Goal: Communication & Community: Answer question/provide support

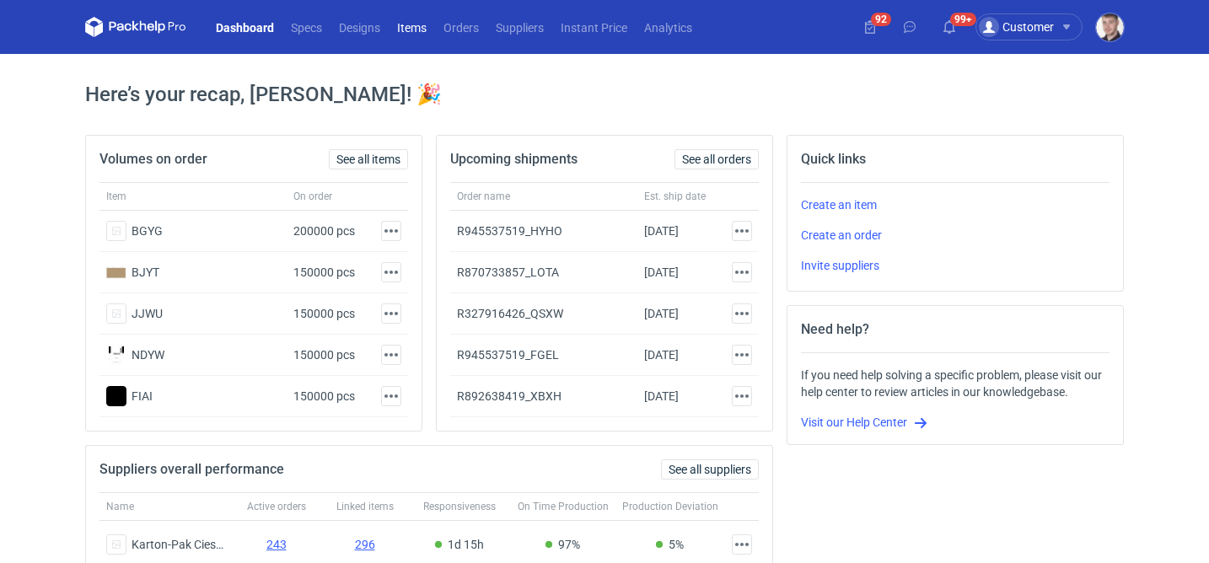
click at [421, 30] on link "Items" at bounding box center [412, 27] width 46 height 20
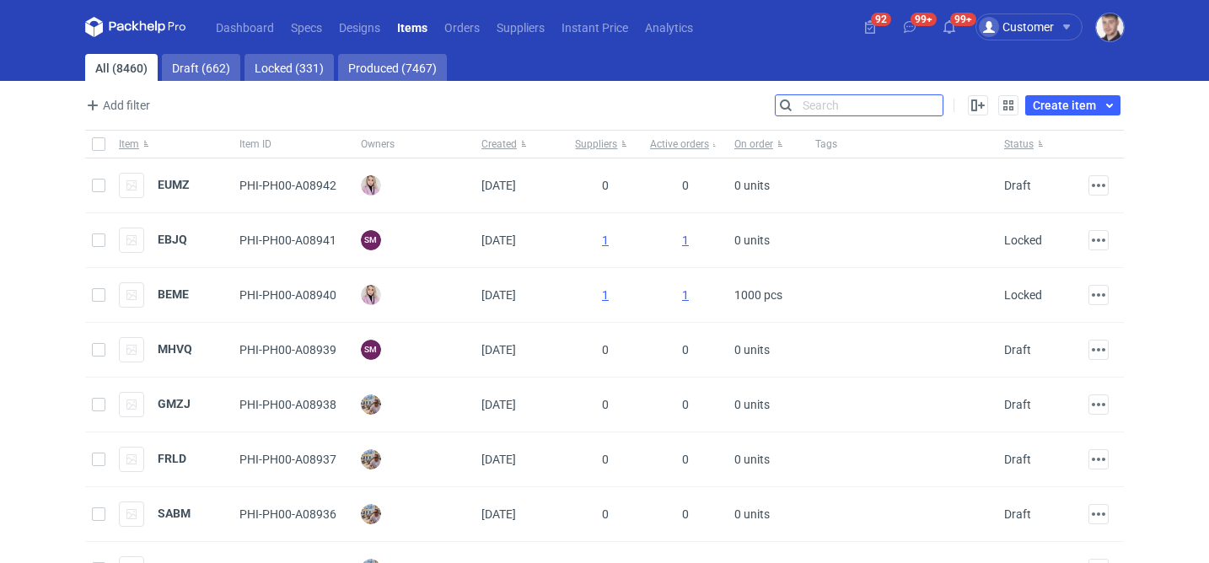
click at [930, 104] on input "Search" at bounding box center [859, 105] width 167 height 20
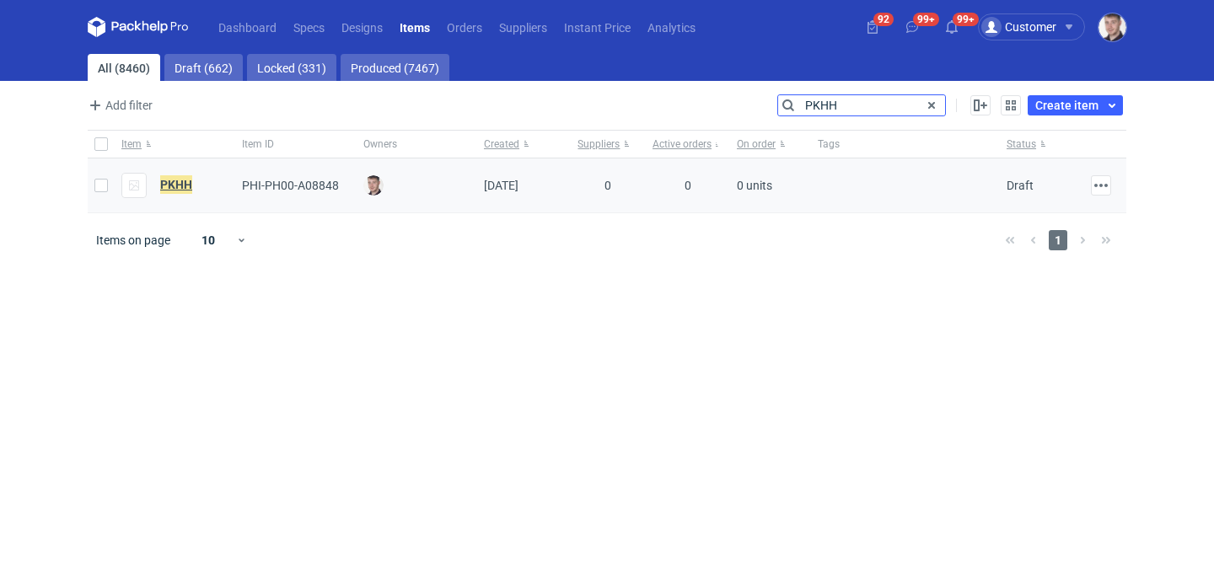
type input "PKHH"
click at [190, 183] on em "PKHH" at bounding box center [176, 184] width 32 height 19
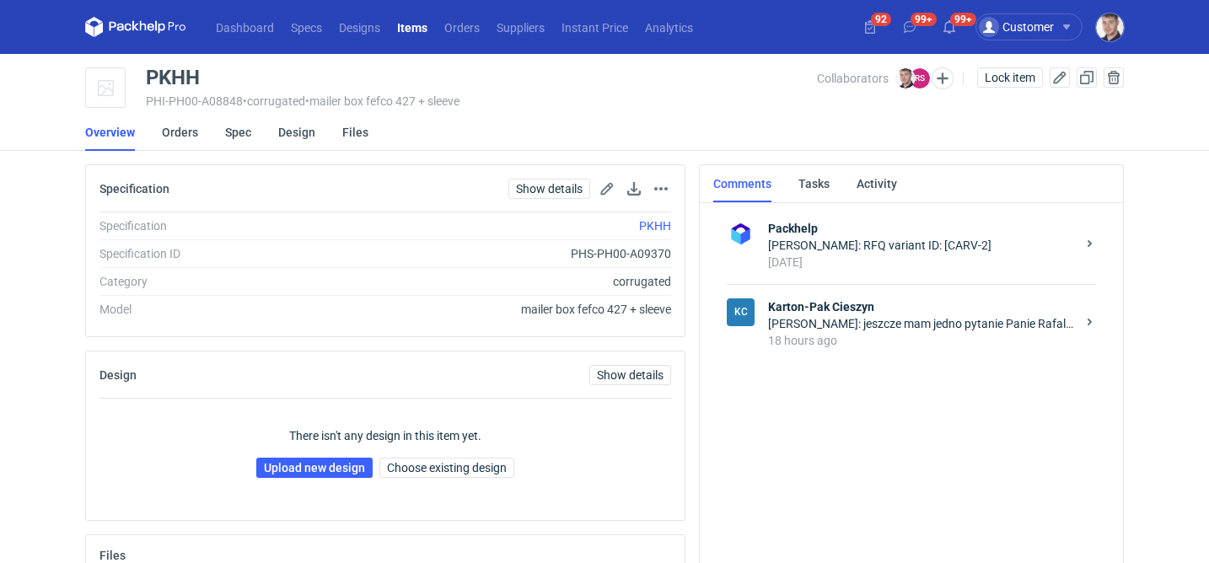
click at [948, 353] on div "KC Karton-Pak Cieszyn [PERSON_NAME]: jeszcze mam jedno pytanie Panie Rafale, z …" at bounding box center [911, 323] width 369 height 78
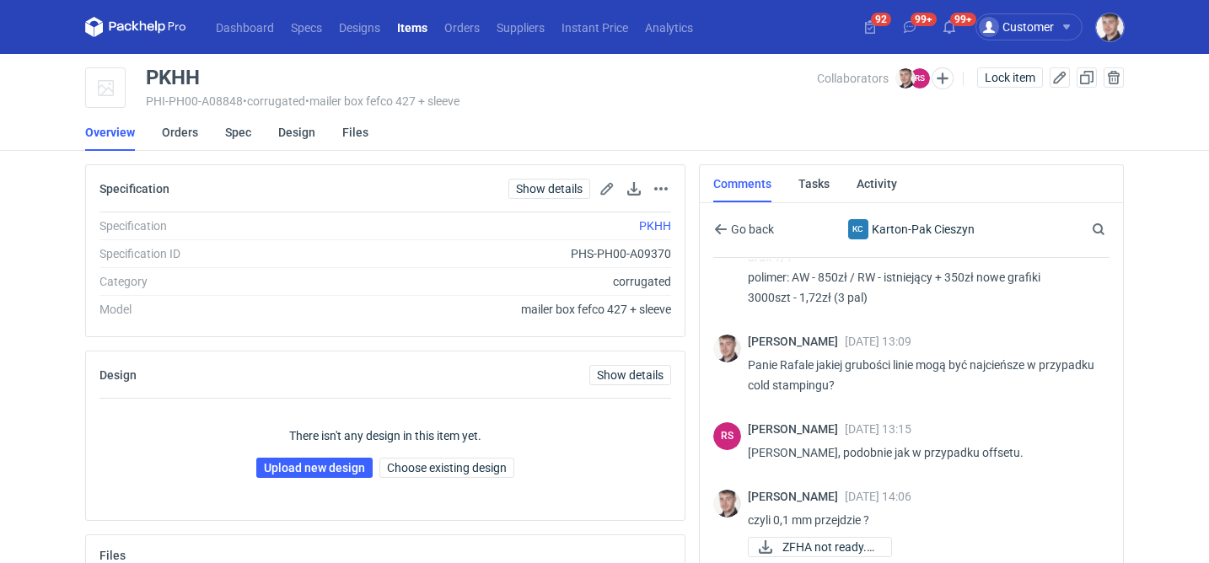
click at [951, 77] on div "Collaborators [PERSON_NAME] RS [PERSON_NAME]" at bounding box center [893, 77] width 153 height 21
click at [944, 78] on button "button" at bounding box center [943, 78] width 22 height 22
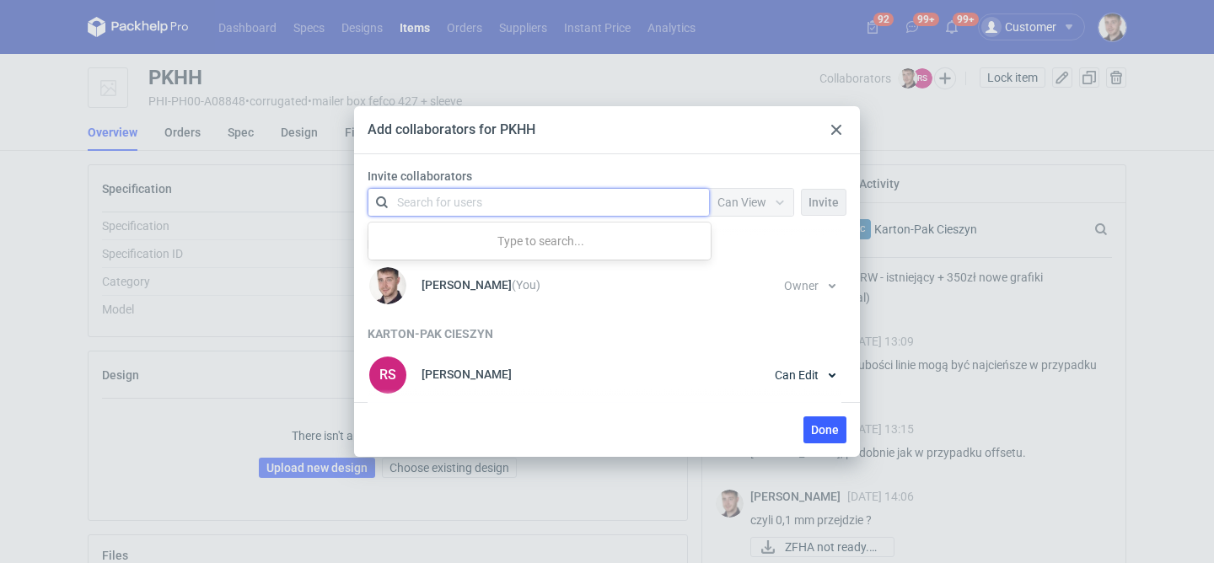
click at [567, 197] on div "Search for users" at bounding box center [535, 203] width 293 height 24
type input "a"
type input "palasek"
click at [491, 239] on div "[PERSON_NAME] • Packhelp" at bounding box center [481, 243] width 145 height 17
click at [822, 200] on span "Invite" at bounding box center [823, 202] width 30 height 12
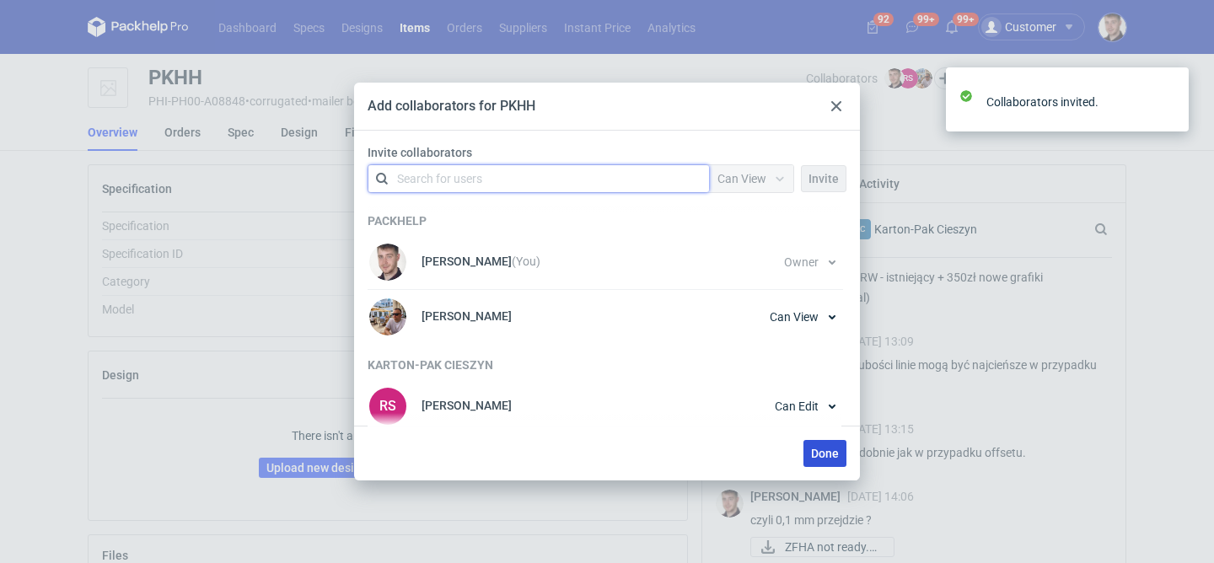
click at [824, 452] on span "Done" at bounding box center [825, 454] width 28 height 12
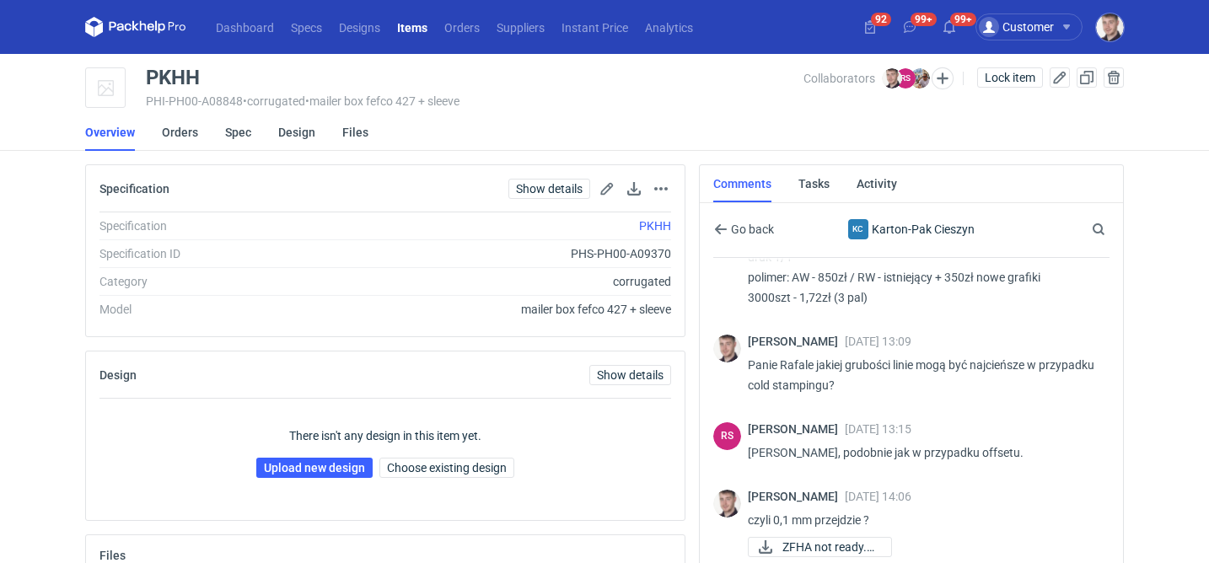
scroll to position [191, 0]
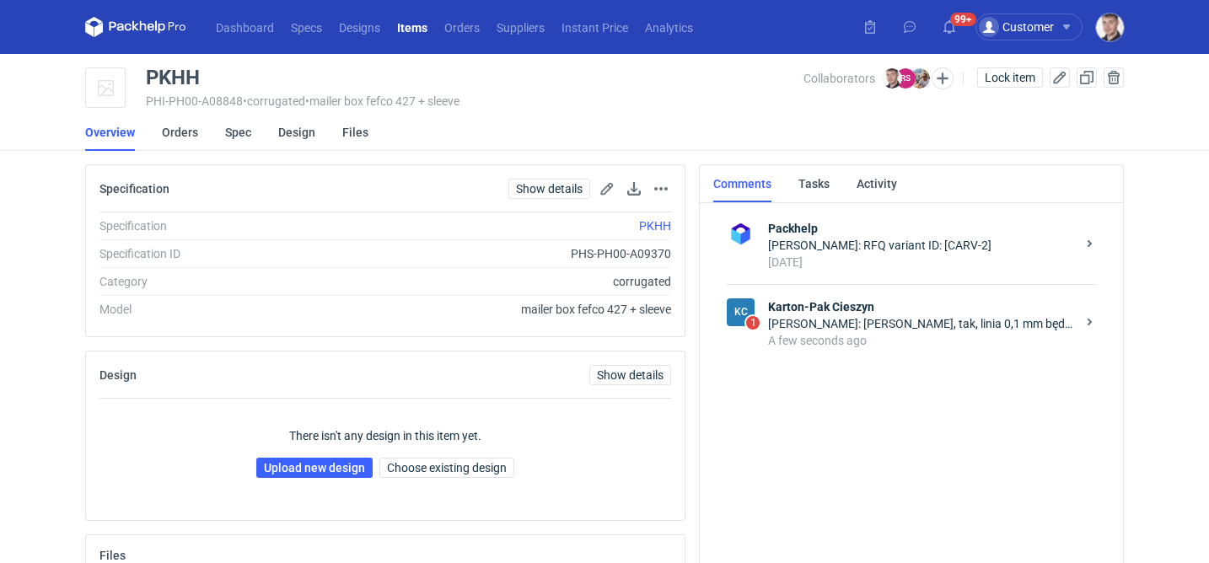
click at [836, 332] on div "A few seconds ago" at bounding box center [922, 340] width 308 height 17
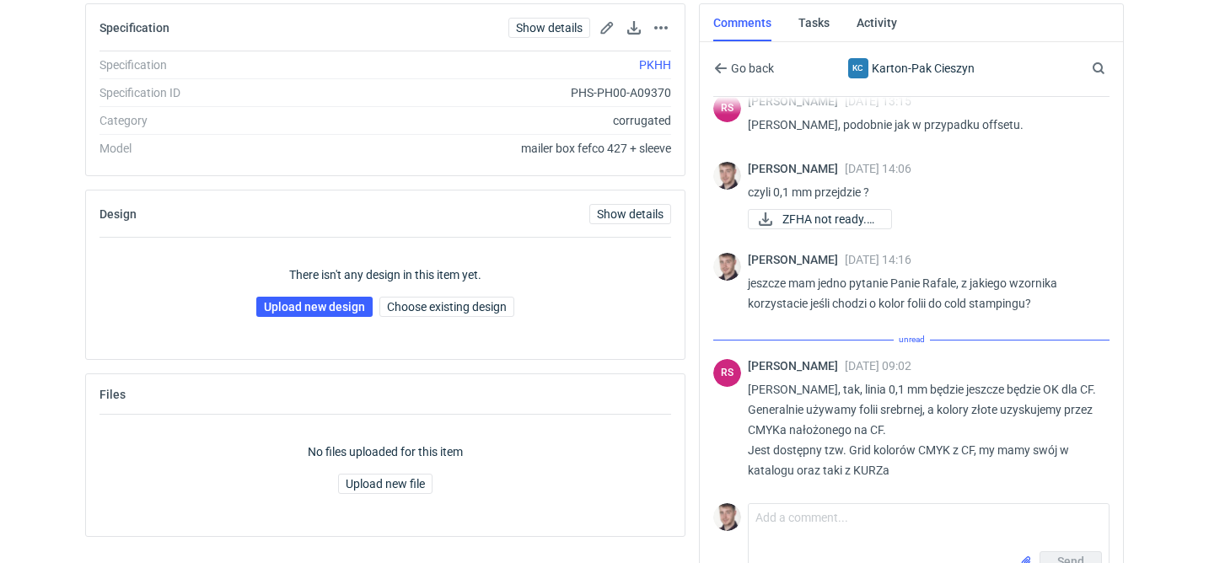
scroll to position [1920, 0]
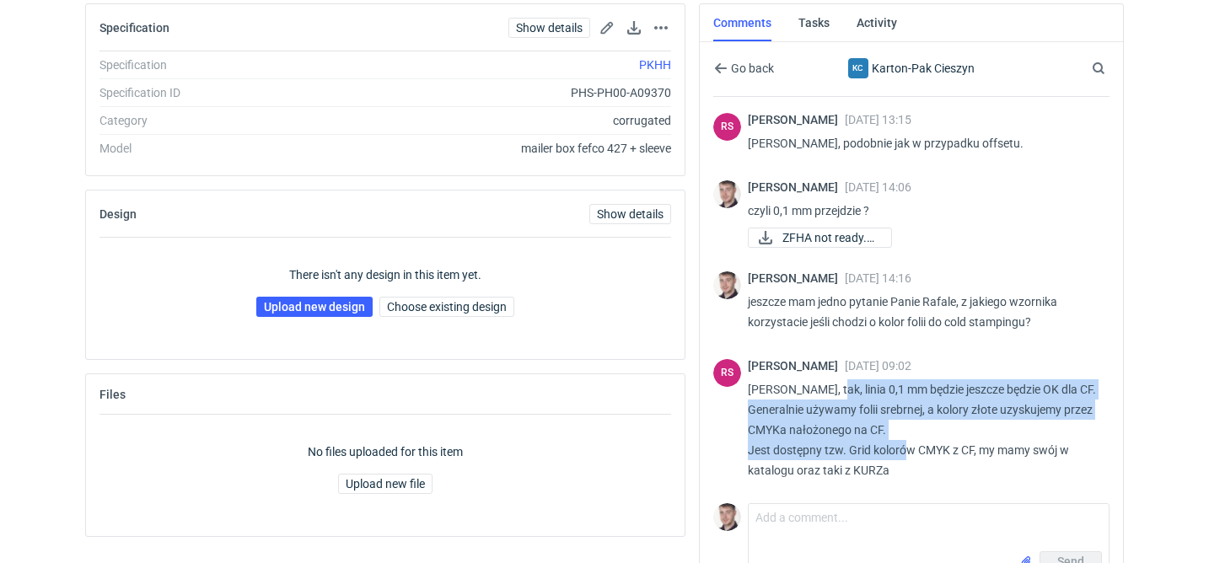
drag, startPoint x: 904, startPoint y: 456, endPoint x: 830, endPoint y: 395, distance: 95.2
click at [830, 395] on p "[PERSON_NAME], tak, linia 0,1 mm będzie jeszcze będzie OK dla CF. Generalnie uż…" at bounding box center [922, 429] width 348 height 101
click at [830, 395] on p "Panie Macieju, tak, linia 0,1 mm będzie jeszcze będzie OK dla CF. Generalnie uż…" at bounding box center [922, 429] width 348 height 101
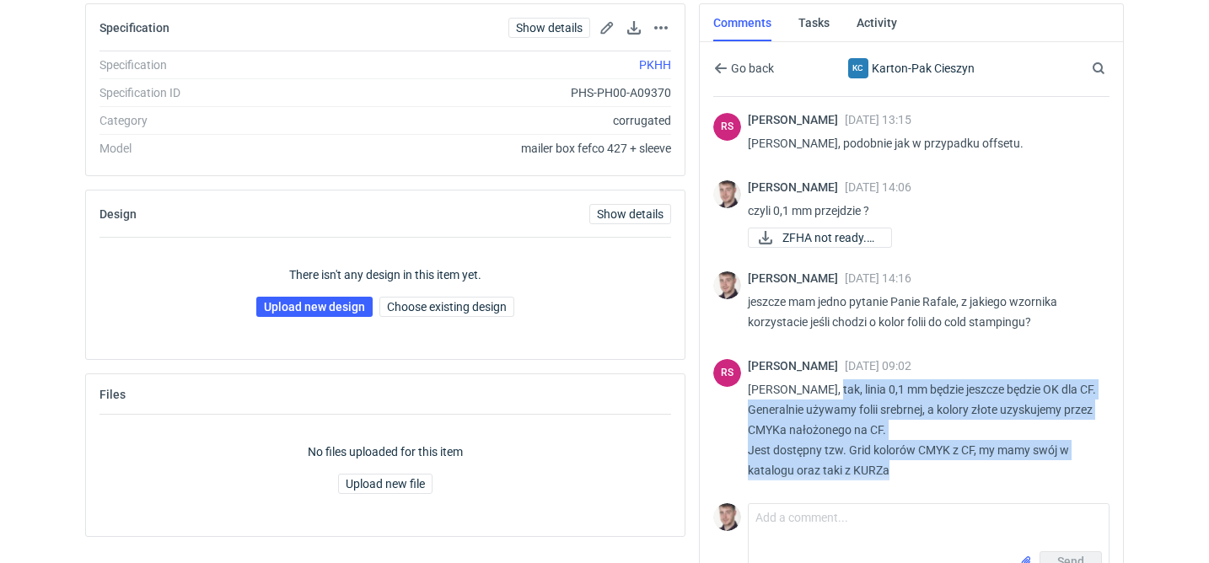
drag, startPoint x: 910, startPoint y: 466, endPoint x: 826, endPoint y: 392, distance: 111.7
click at [826, 392] on p "Panie Macieju, tak, linia 0,1 mm będzie jeszcze będzie OK dla CF. Generalnie uż…" at bounding box center [922, 429] width 348 height 101
copy p "tak, linia 0,1 mm będzie jeszcze będzie OK dla CF. Generalnie używamy folii sre…"
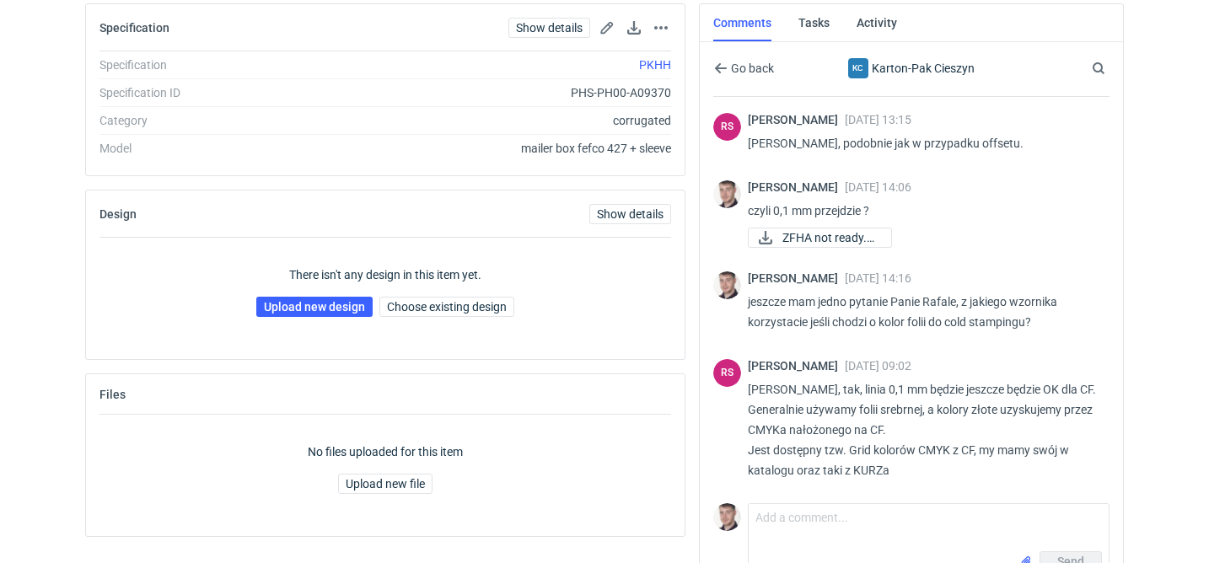
click at [851, 460] on p "Panie Macieju, tak, linia 0,1 mm będzie jeszcze będzie OK dla CF. Generalnie uż…" at bounding box center [922, 429] width 348 height 101
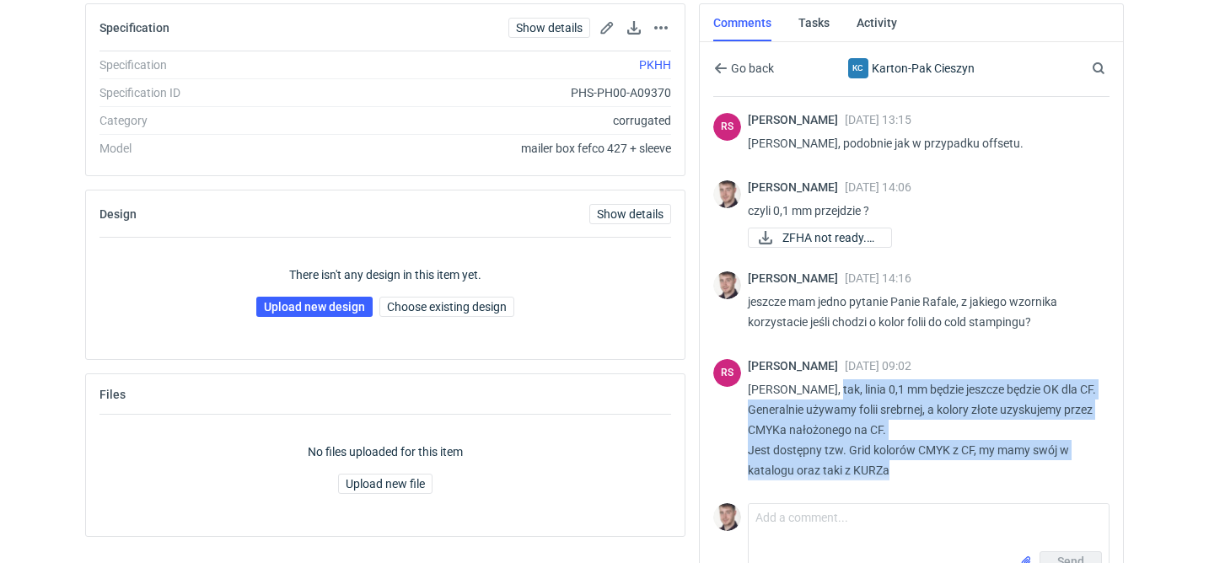
drag, startPoint x: 911, startPoint y: 473, endPoint x: 825, endPoint y: 386, distance: 122.2
click at [825, 385] on p "Panie Macieju, tak, linia 0,1 mm będzie jeszcze będzie OK dla CF. Generalnie uż…" at bounding box center [922, 429] width 348 height 101
copy p "tak, linia 0,1 mm będzie jeszcze będzie OK dla CF. Generalnie używamy folii sre…"
